Goal: Information Seeking & Learning: Check status

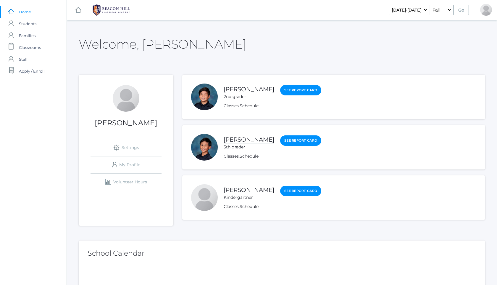
click at [248, 139] on link "[PERSON_NAME]" at bounding box center [249, 139] width 51 height 7
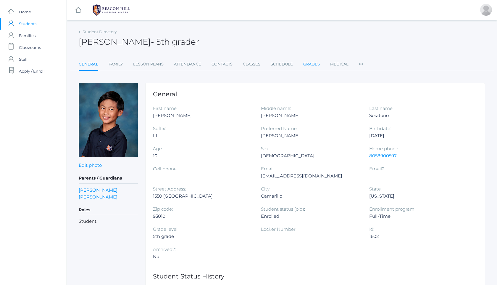
click at [311, 65] on link "Grades" at bounding box center [311, 64] width 17 height 12
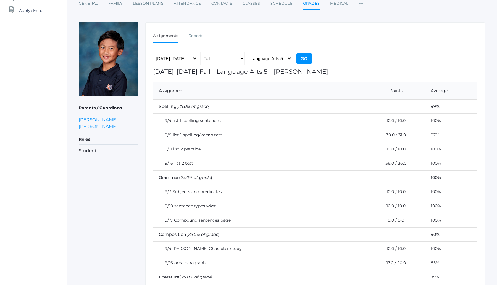
scroll to position [49, 0]
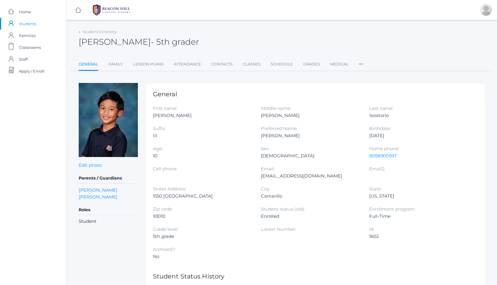
click at [117, 11] on img at bounding box center [111, 10] width 44 height 15
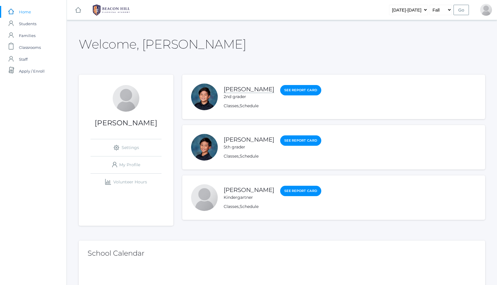
click at [246, 90] on link "[PERSON_NAME]" at bounding box center [249, 89] width 51 height 7
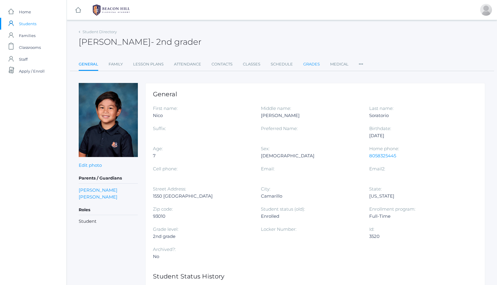
click at [310, 59] on link "Grades" at bounding box center [311, 64] width 17 height 12
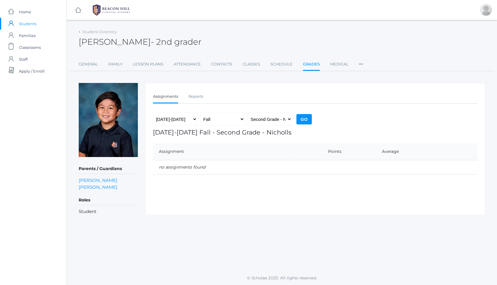
click at [107, 9] on img at bounding box center [111, 10] width 44 height 15
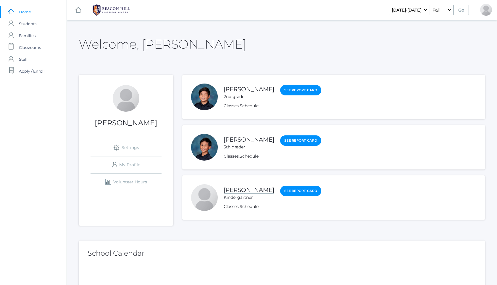
click at [251, 189] on link "[PERSON_NAME]" at bounding box center [249, 189] width 51 height 7
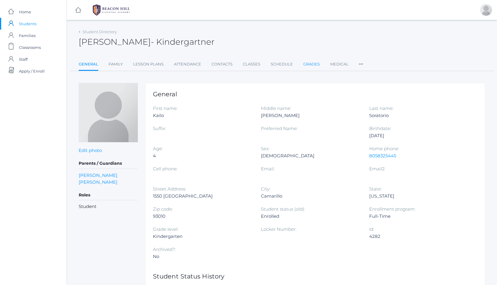
click at [310, 65] on link "Grades" at bounding box center [311, 64] width 17 height 12
